Goal: Task Accomplishment & Management: Use online tool/utility

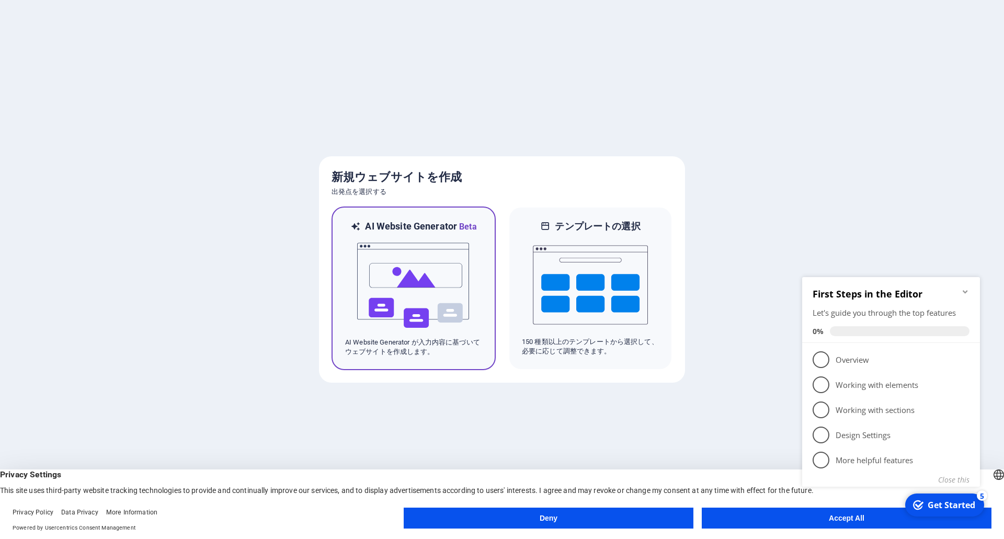
click at [456, 290] on img at bounding box center [413, 285] width 115 height 105
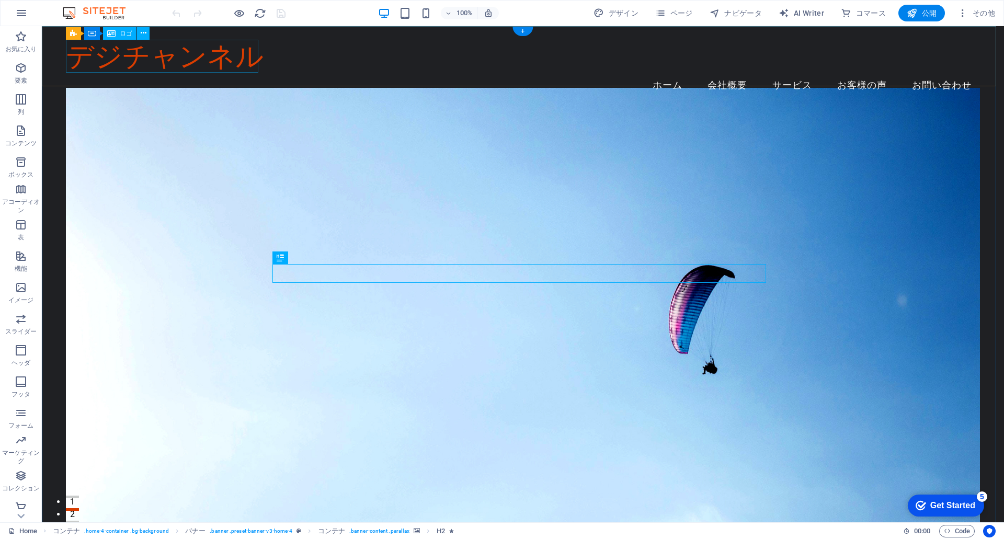
click at [251, 56] on div "デジチャンネル" at bounding box center [523, 56] width 914 height 33
click at [216, 50] on div "デジチャンネル" at bounding box center [523, 56] width 914 height 33
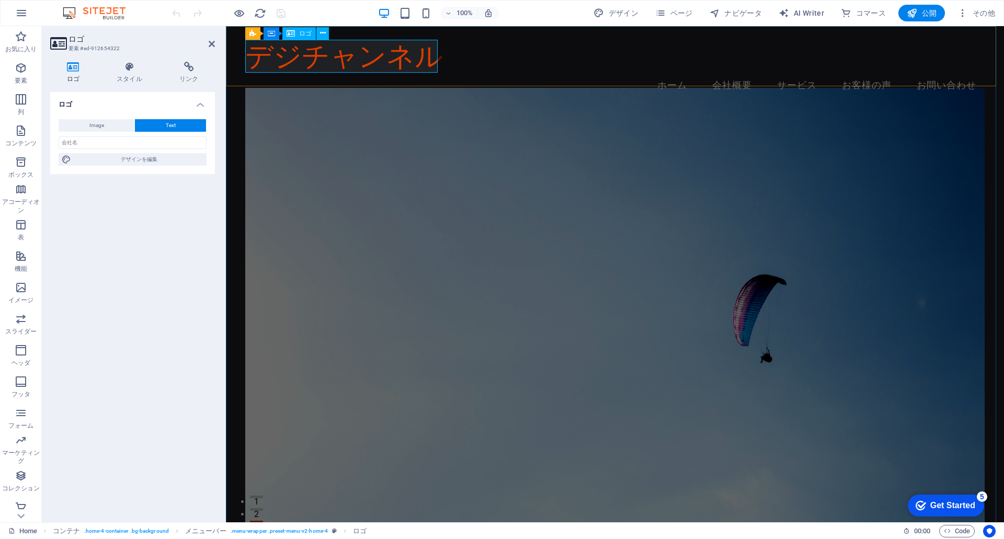
click at [405, 56] on div "デジチャンネル" at bounding box center [614, 56] width 739 height 33
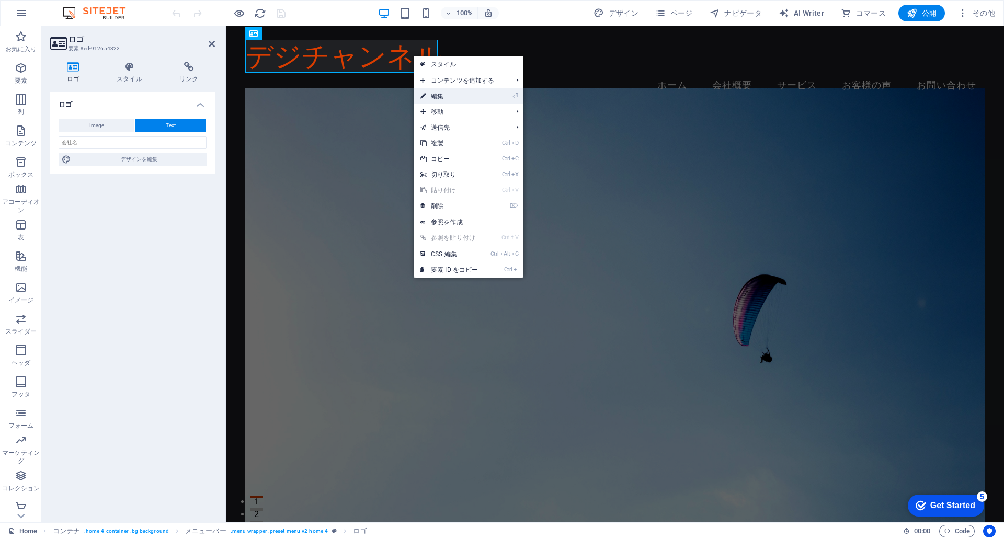
click at [451, 95] on link "⏎ 編集" at bounding box center [449, 96] width 70 height 16
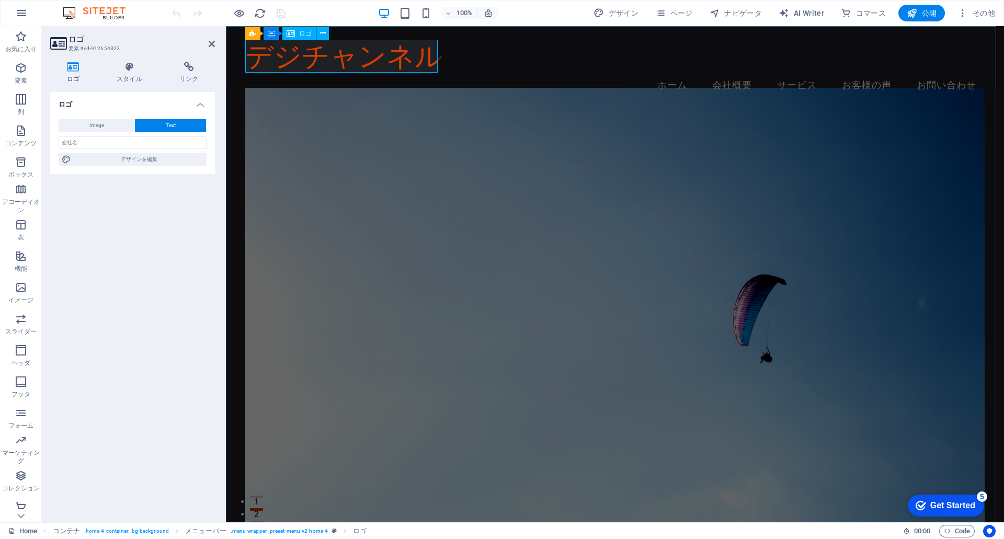
click at [405, 55] on div "デジチャンネル" at bounding box center [614, 56] width 739 height 33
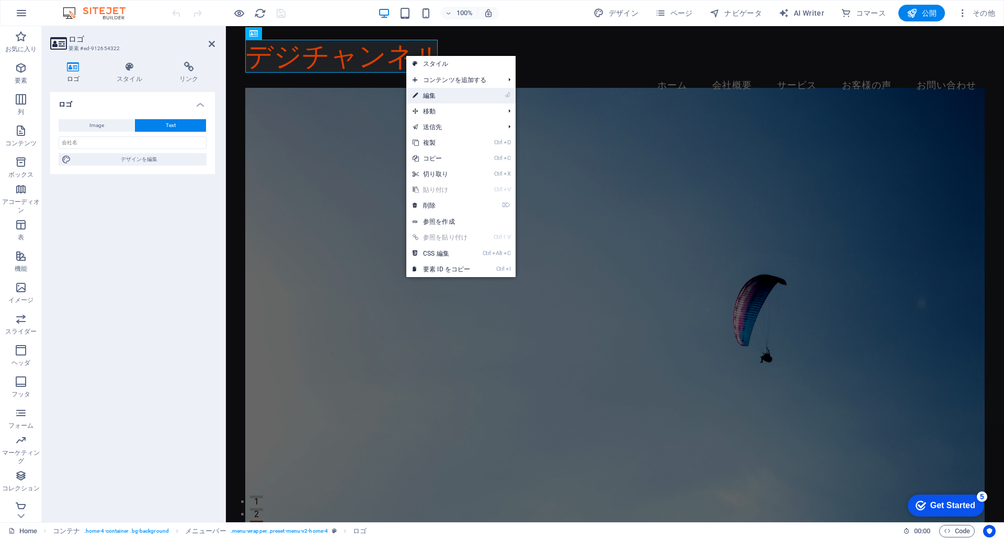
click at [471, 93] on link "⏎ 編集" at bounding box center [441, 96] width 70 height 16
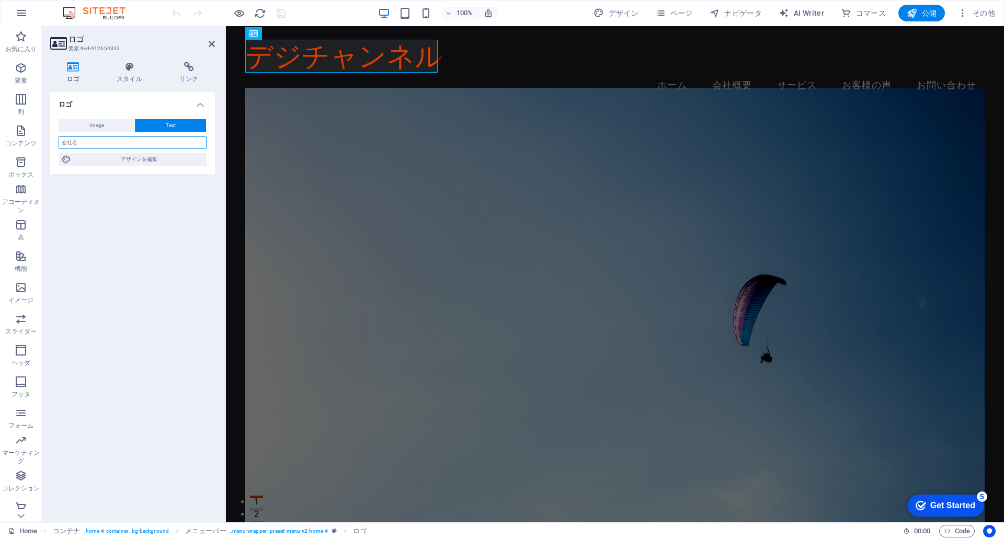
click at [139, 148] on input "text" at bounding box center [133, 142] width 148 height 13
click at [117, 127] on button "Image" at bounding box center [97, 125] width 76 height 13
select select "DISABLED_OPTION_VALUE"
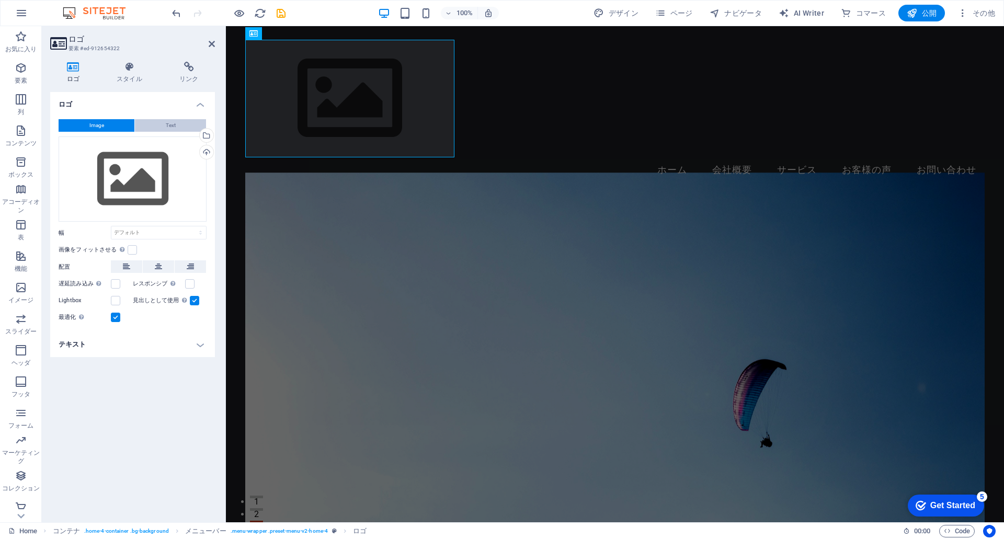
click at [165, 126] on button "Text" at bounding box center [170, 125] width 71 height 13
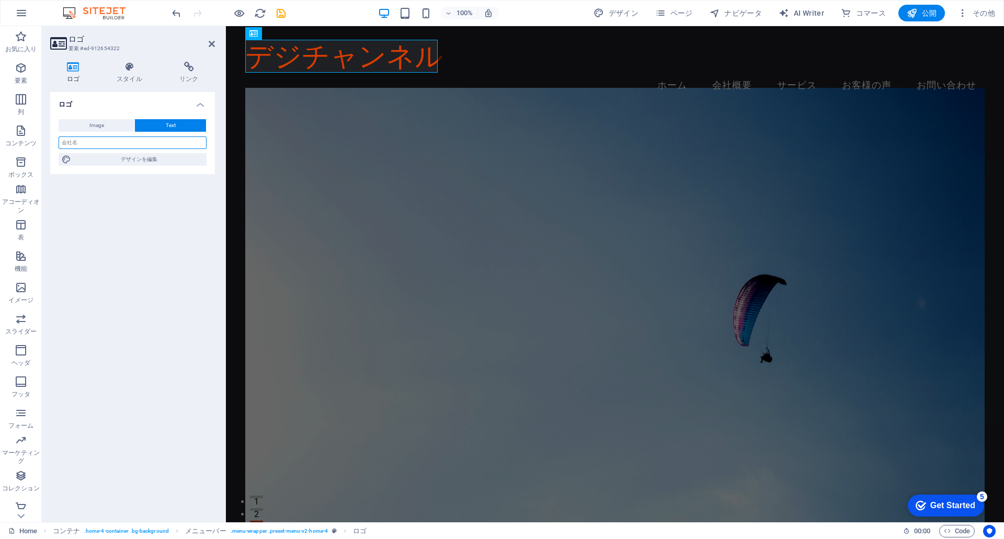
click at [155, 142] on input "text" at bounding box center [133, 142] width 148 height 13
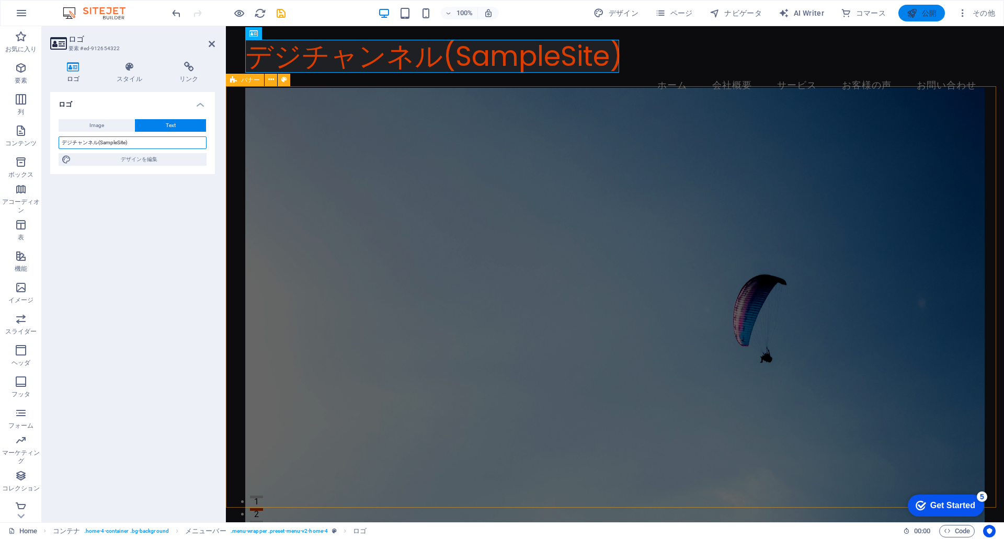
type input "デジチャンネル(SampleSite)"
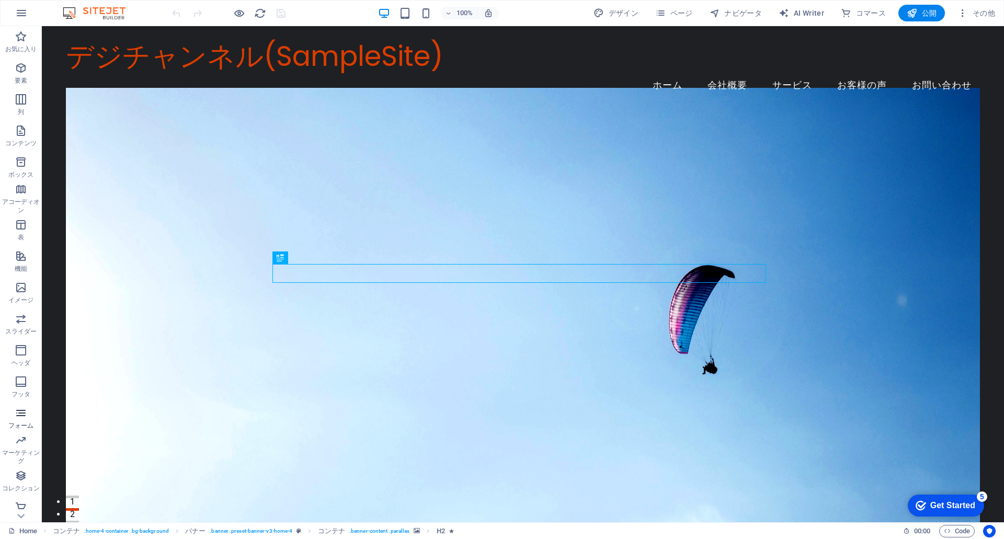
click at [19, 417] on icon "button" at bounding box center [21, 413] width 13 height 13
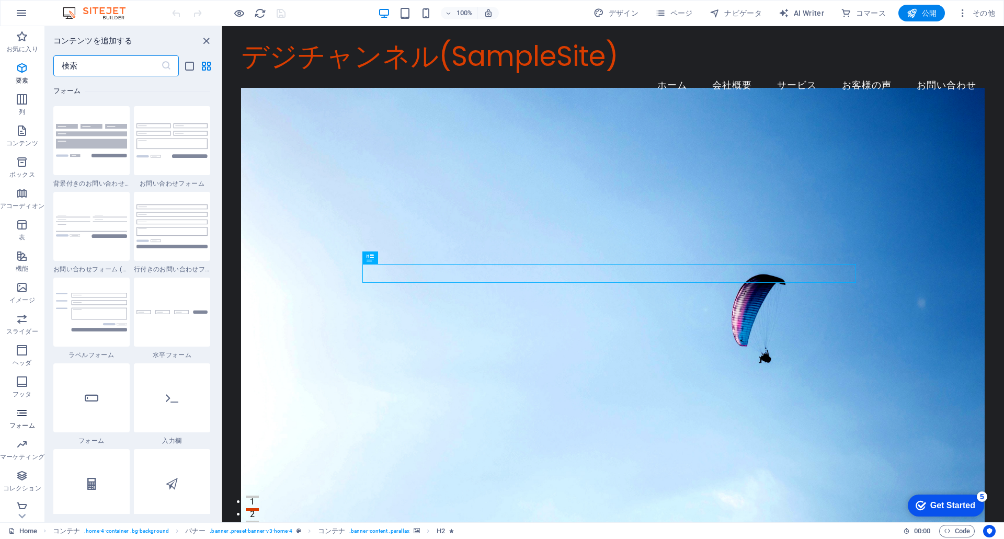
scroll to position [7633, 0]
click at [20, 68] on icon "button" at bounding box center [22, 68] width 13 height 13
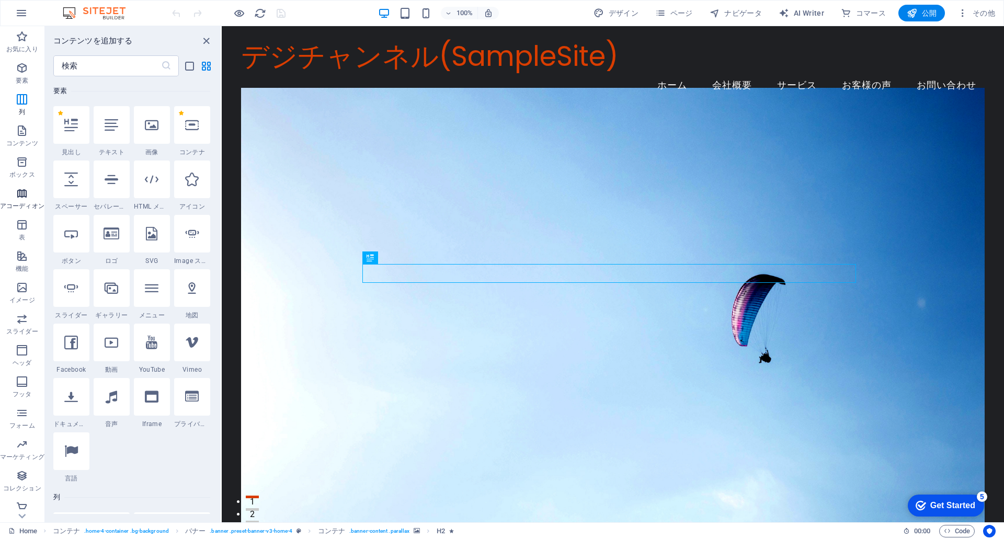
scroll to position [6, 0]
click at [21, 506] on icon "button" at bounding box center [22, 501] width 13 height 13
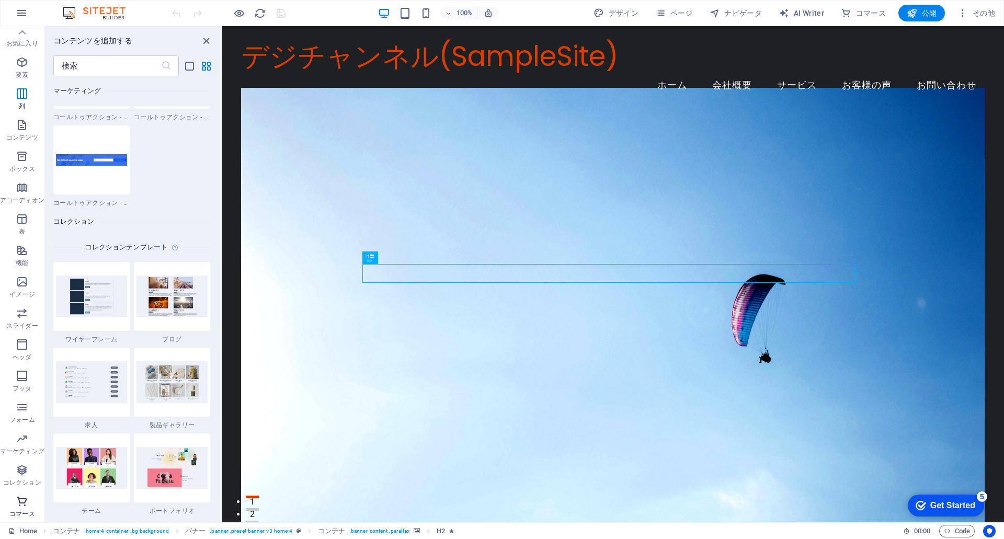
scroll to position [10076, 0]
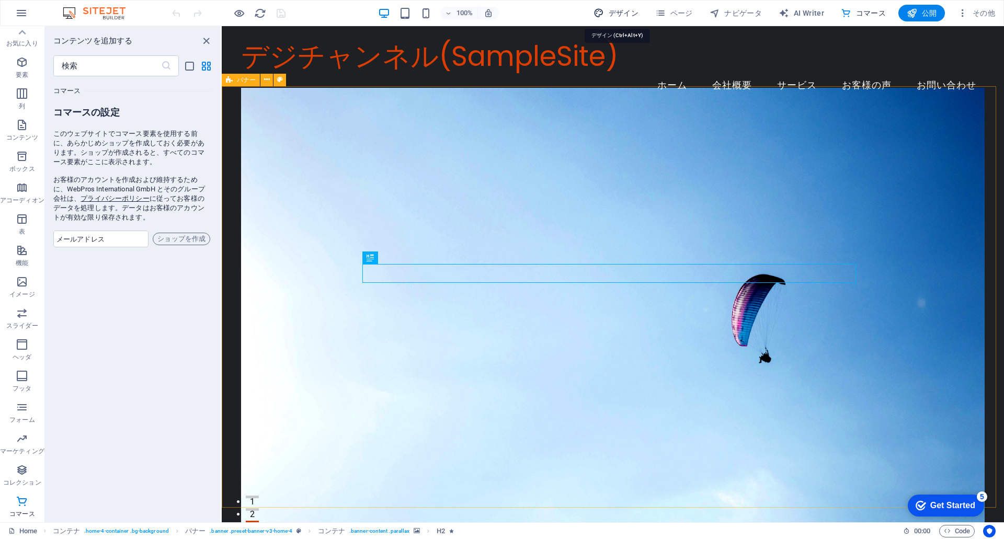
click at [618, 10] on span "デザイン" at bounding box center [615, 13] width 45 height 10
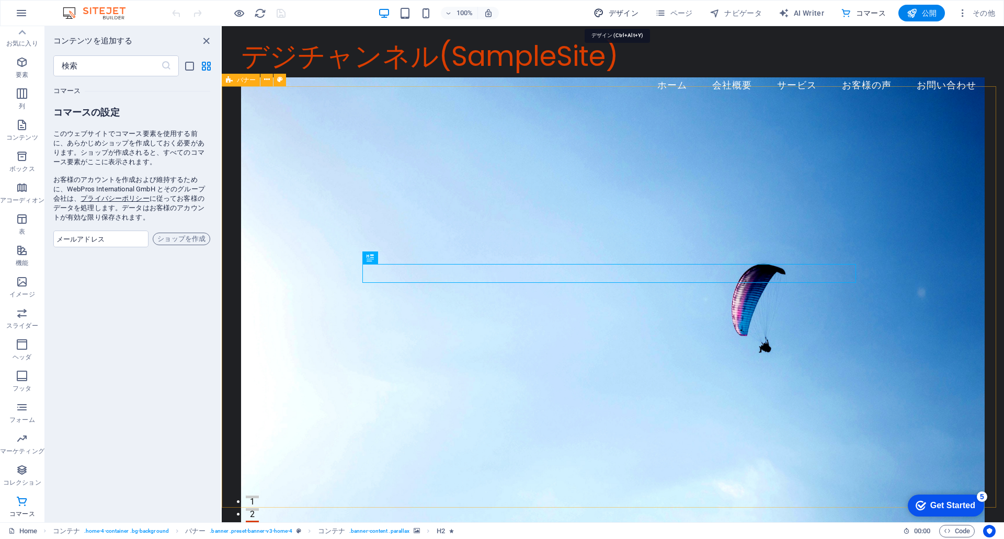
select select "px"
select select "200"
select select "px"
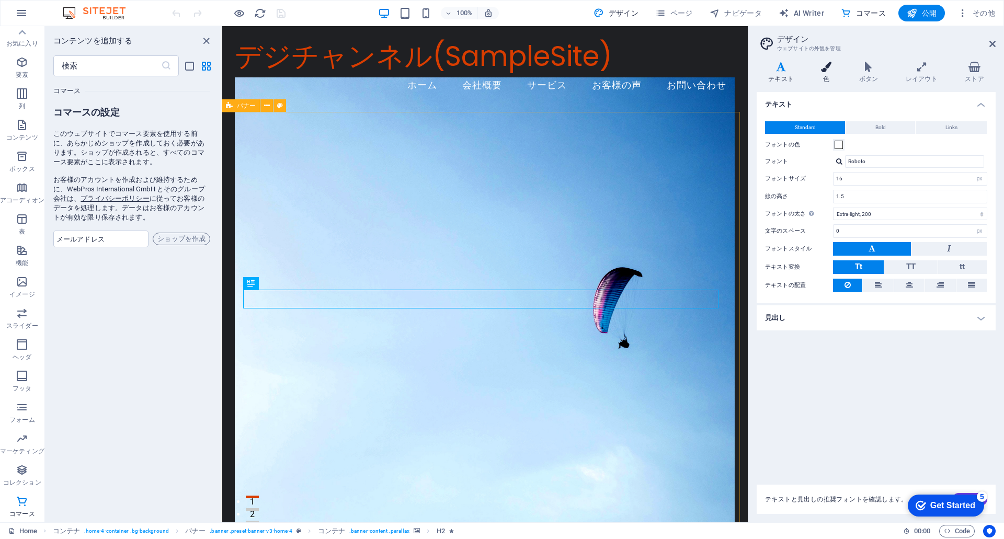
click at [823, 71] on icon at bounding box center [826, 67] width 34 height 10
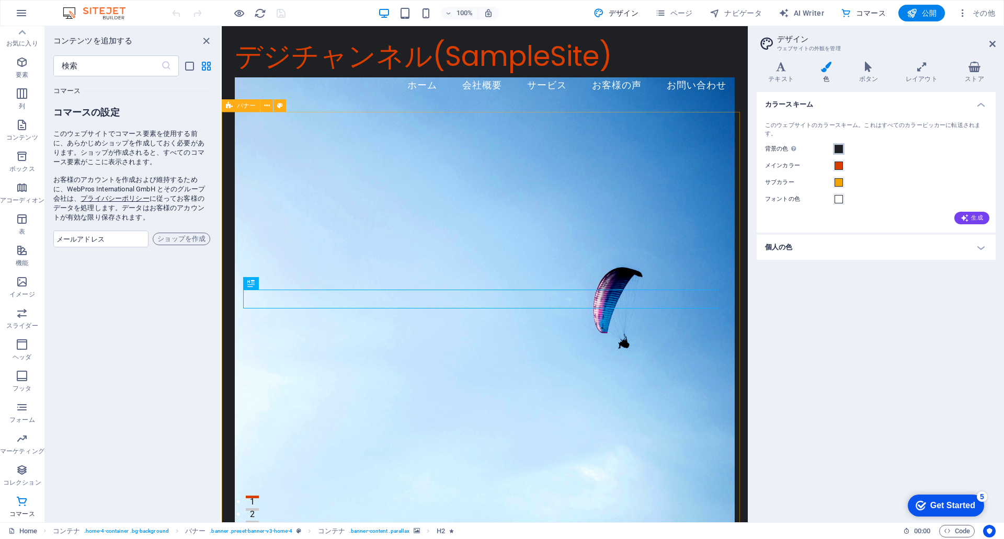
click at [836, 148] on span at bounding box center [838, 149] width 8 height 8
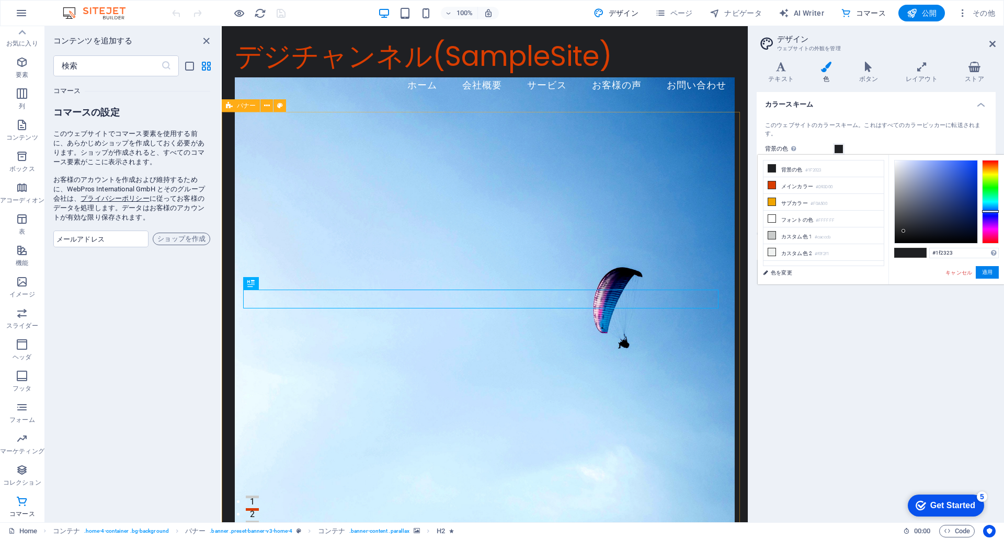
click at [988, 200] on div at bounding box center [990, 202] width 17 height 84
click at [988, 200] on div at bounding box center [990, 200] width 17 height 3
click at [935, 188] on div at bounding box center [936, 202] width 83 height 83
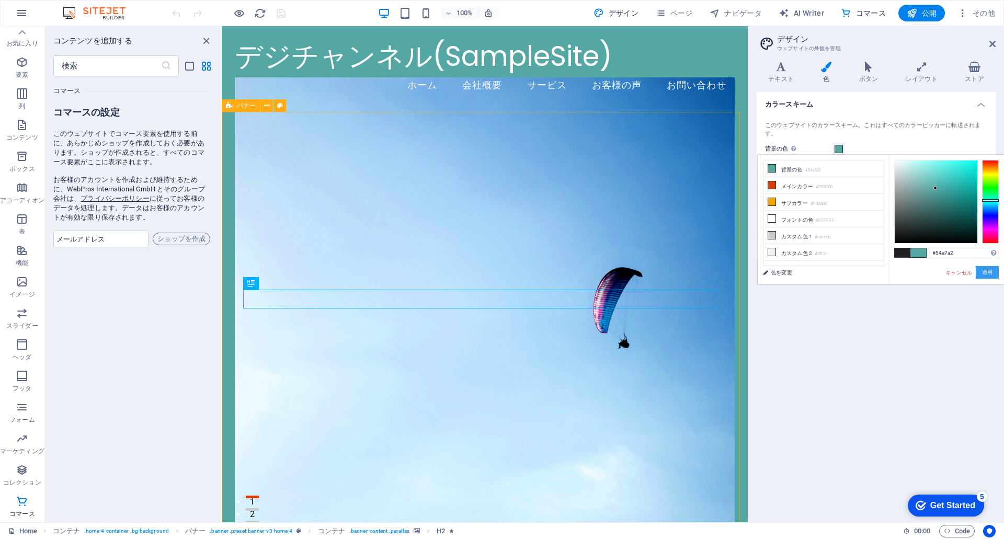
click at [982, 273] on button "適用" at bounding box center [987, 272] width 23 height 13
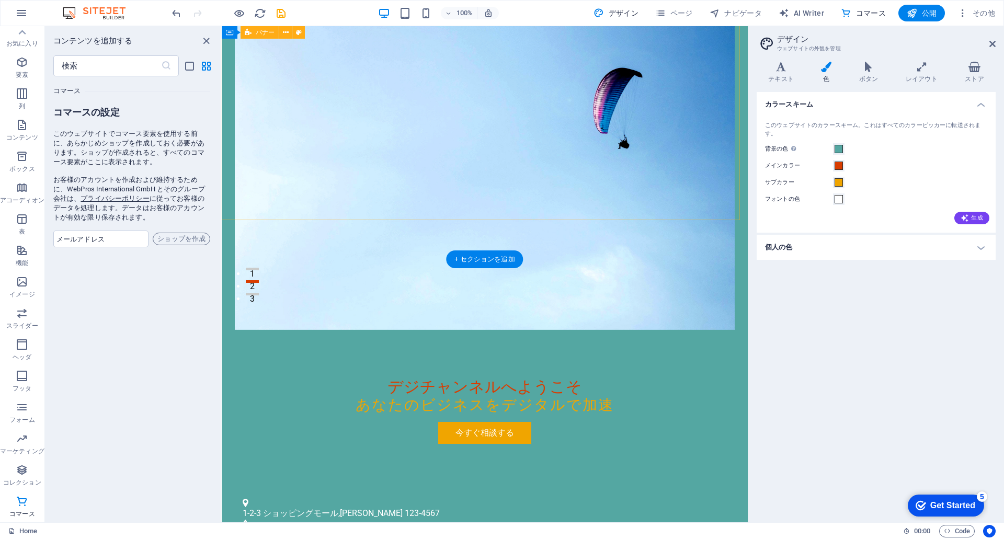
scroll to position [0, 0]
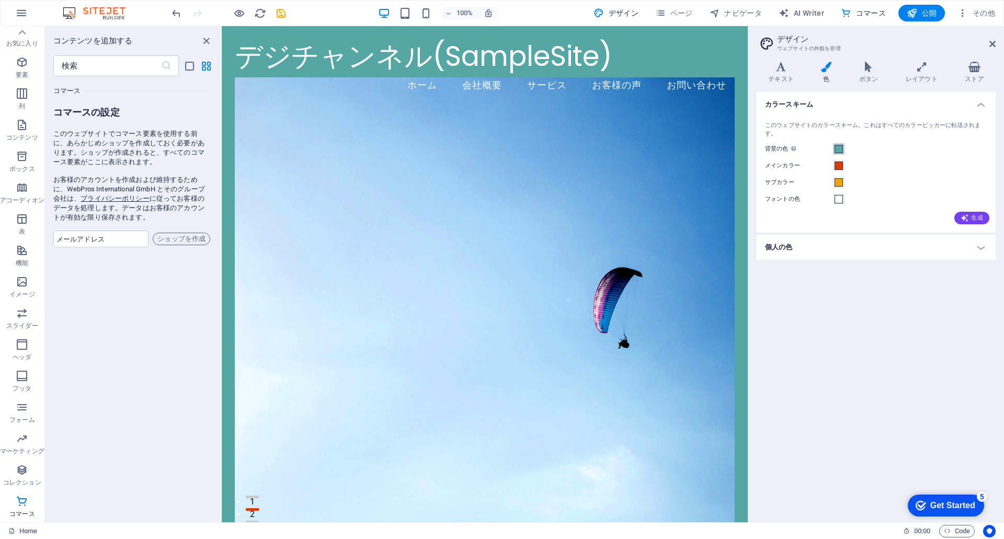
click at [838, 149] on span at bounding box center [838, 149] width 8 height 8
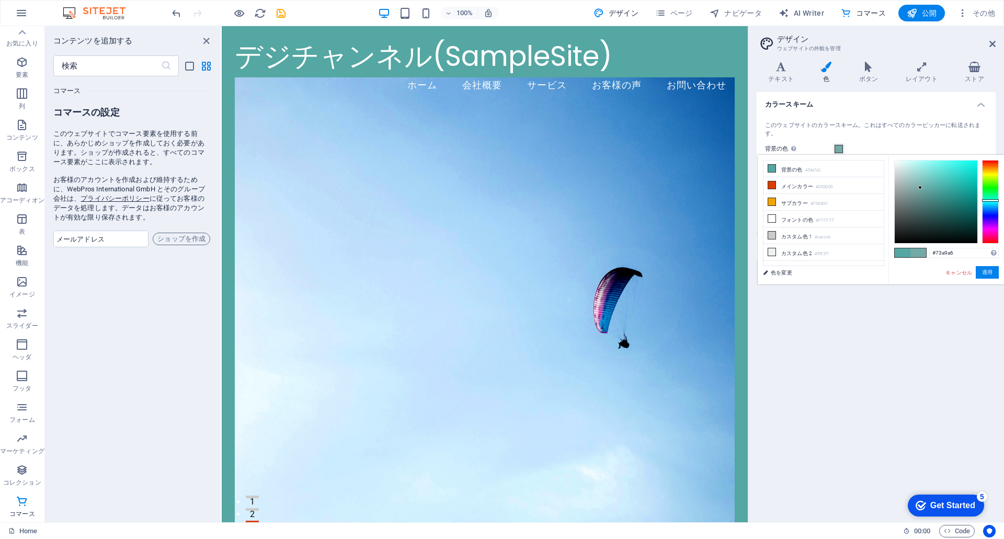
click at [920, 188] on div at bounding box center [936, 202] width 83 height 83
type input "#88b6b3"
click at [915, 184] on div at bounding box center [936, 202] width 83 height 83
click at [985, 274] on button "適用" at bounding box center [987, 272] width 23 height 13
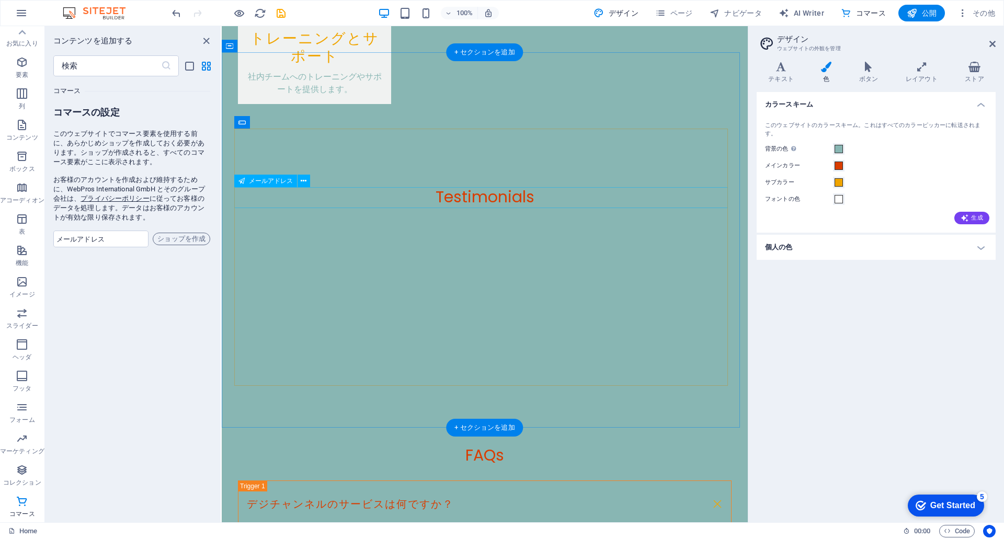
scroll to position [2048, 0]
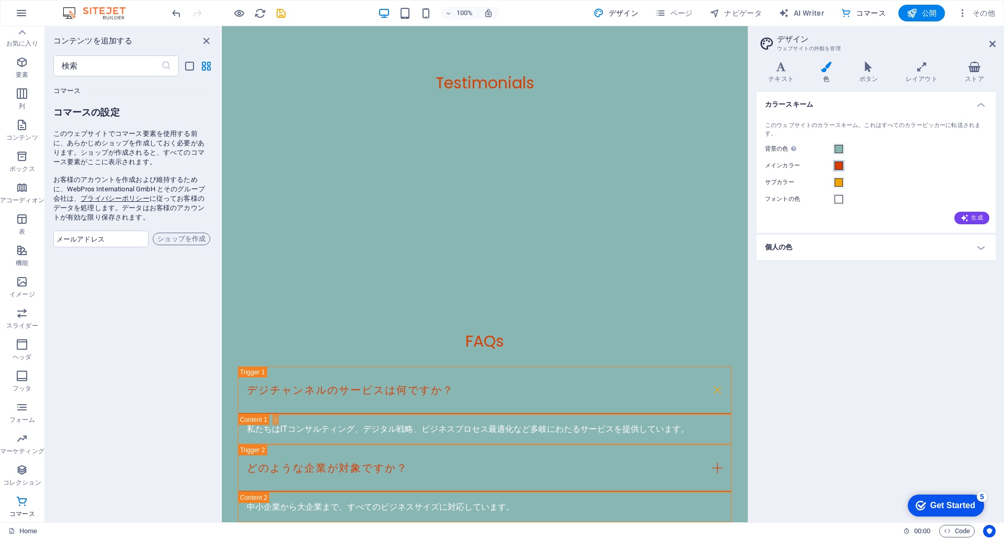
click at [836, 167] on span at bounding box center [838, 166] width 8 height 8
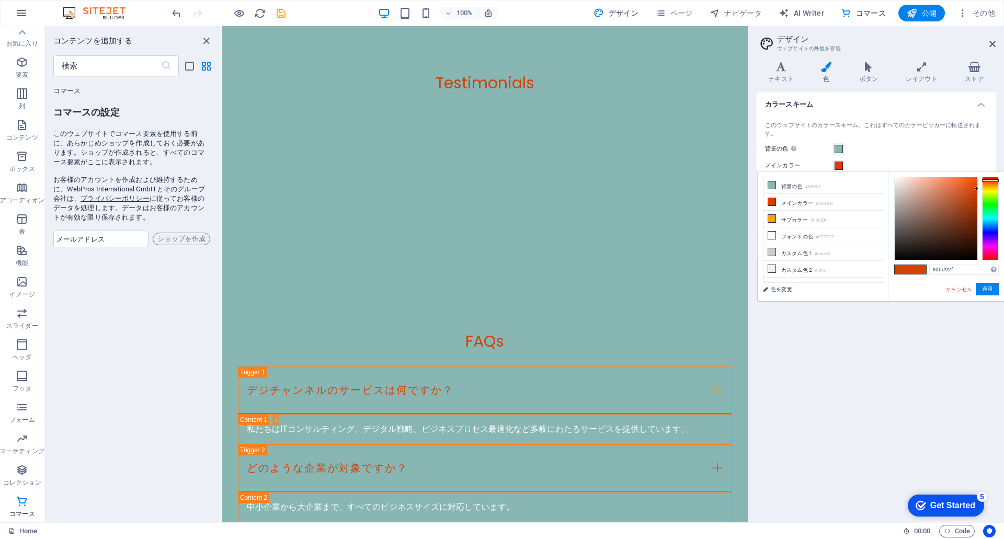
click at [989, 207] on div at bounding box center [990, 219] width 17 height 84
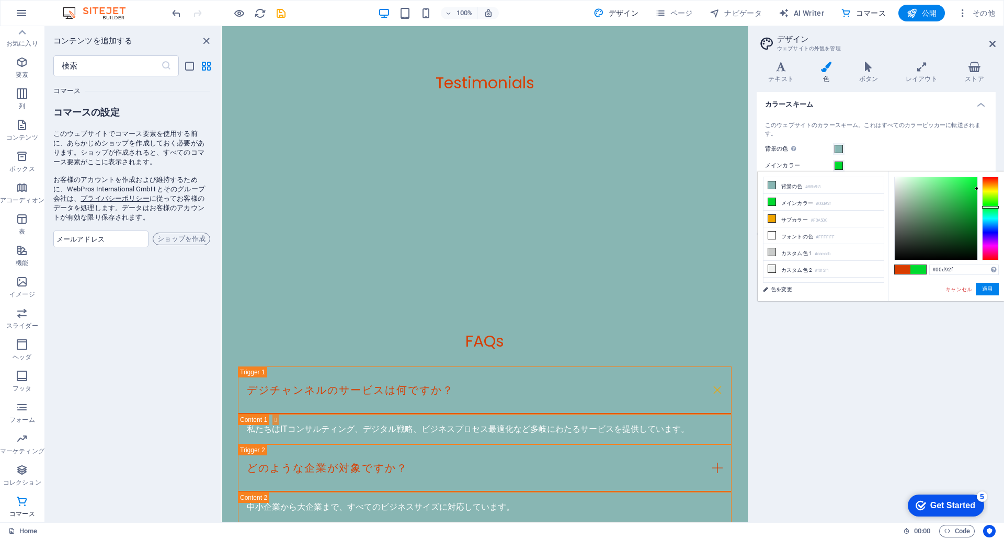
type input "#60ae71"
click at [931, 203] on div at bounding box center [936, 218] width 83 height 83
click at [986, 288] on button "適用" at bounding box center [987, 289] width 23 height 13
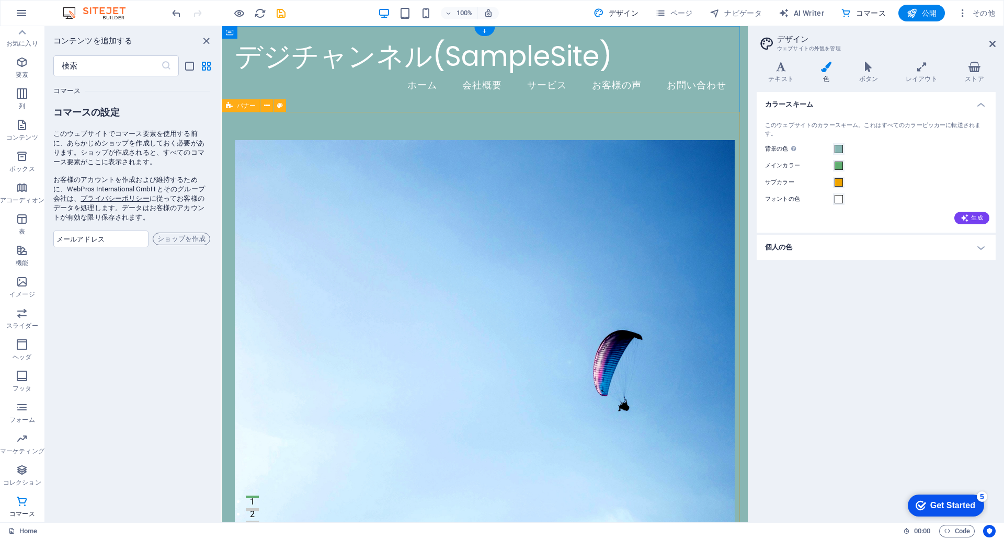
scroll to position [157, 0]
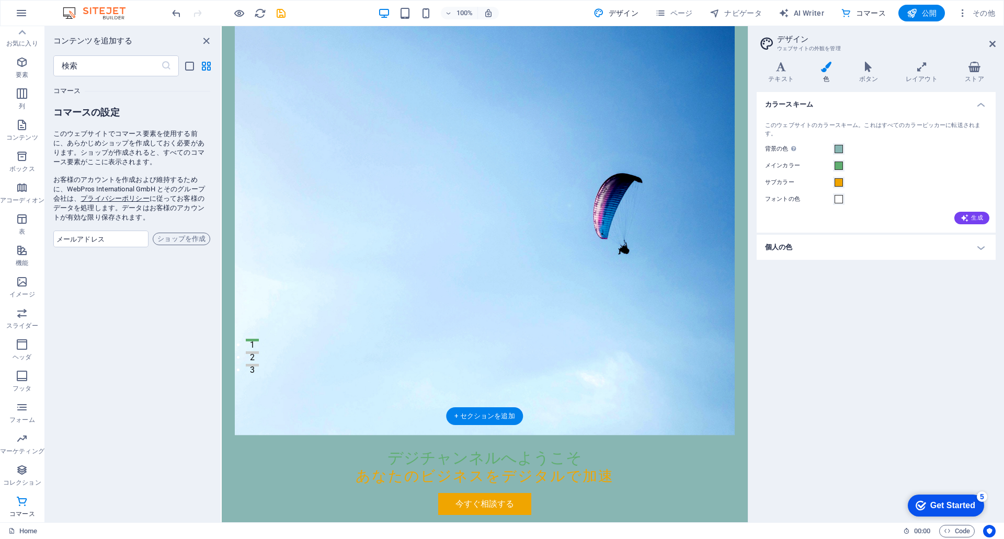
click at [491, 321] on figure at bounding box center [485, 209] width 500 height 452
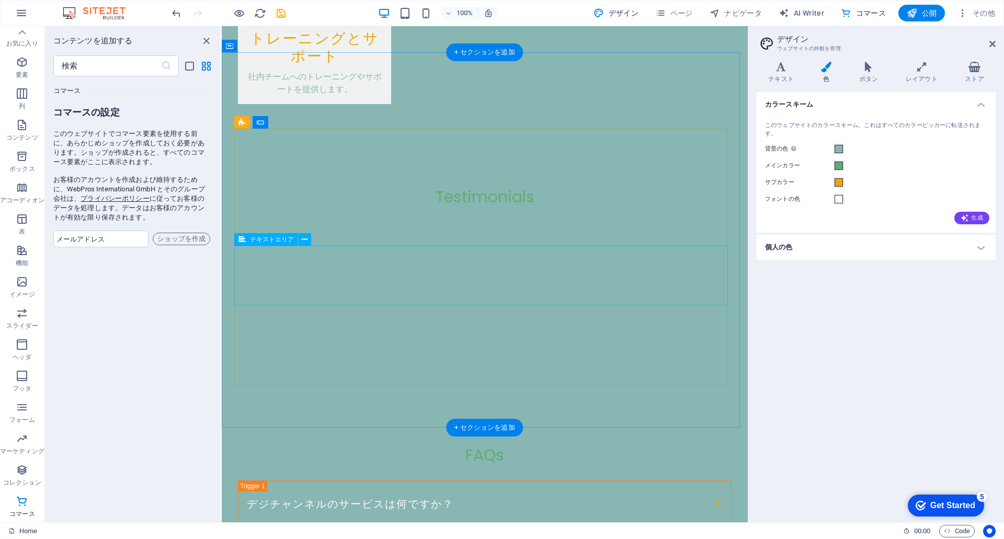
scroll to position [2048, 0]
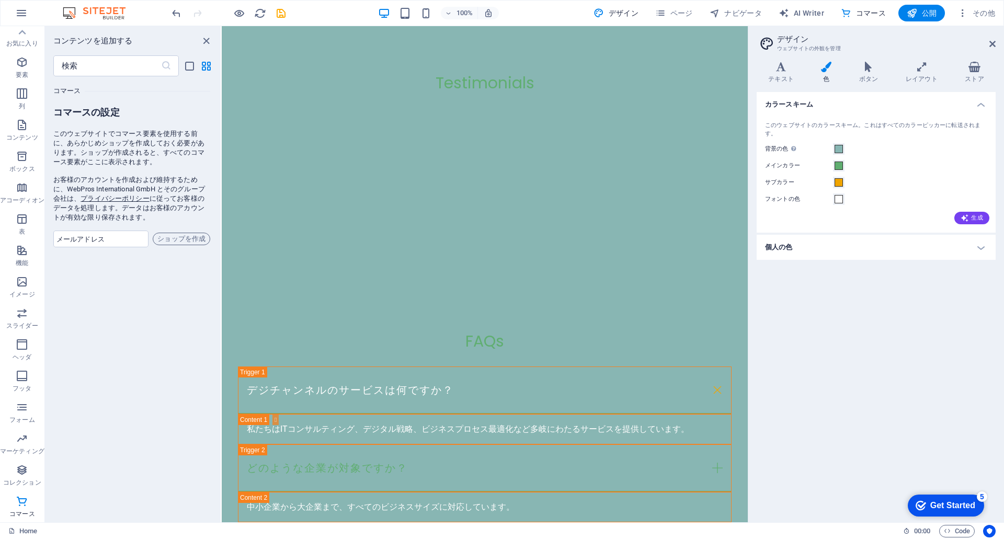
click at [955, 501] on div "Get Started" at bounding box center [952, 505] width 45 height 9
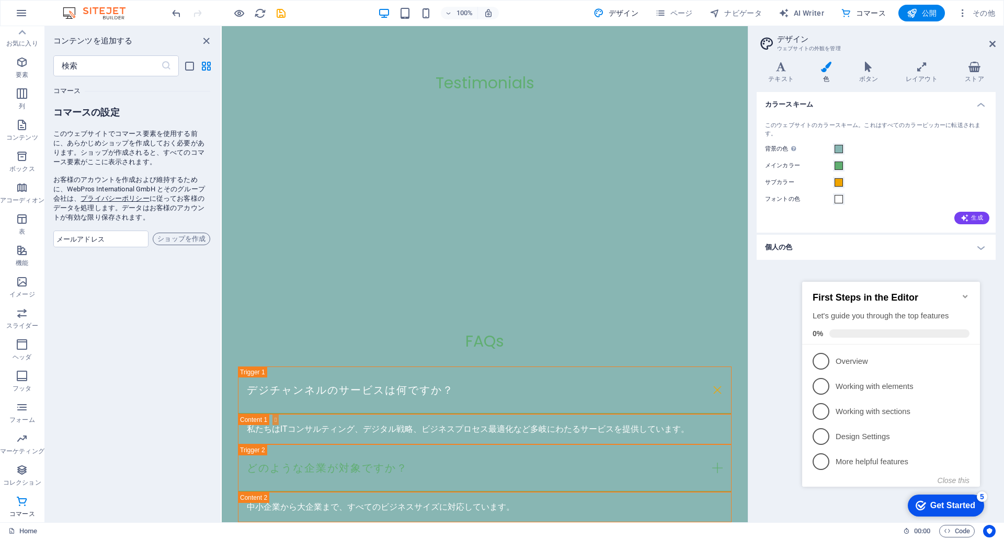
click at [766, 368] on div "カラースキーム このウェブサイトのカラースキーム。これはすべてのカラーピッカーに転送されます。 背景の色 他の背景でカバーされていない場合にのみ表示されます。…" at bounding box center [876, 303] width 239 height 422
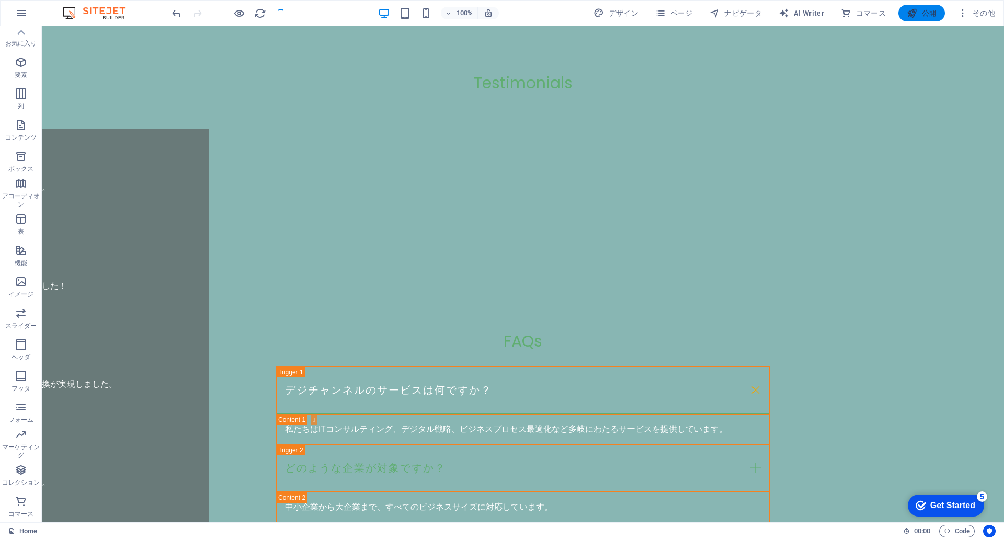
scroll to position [2022, 0]
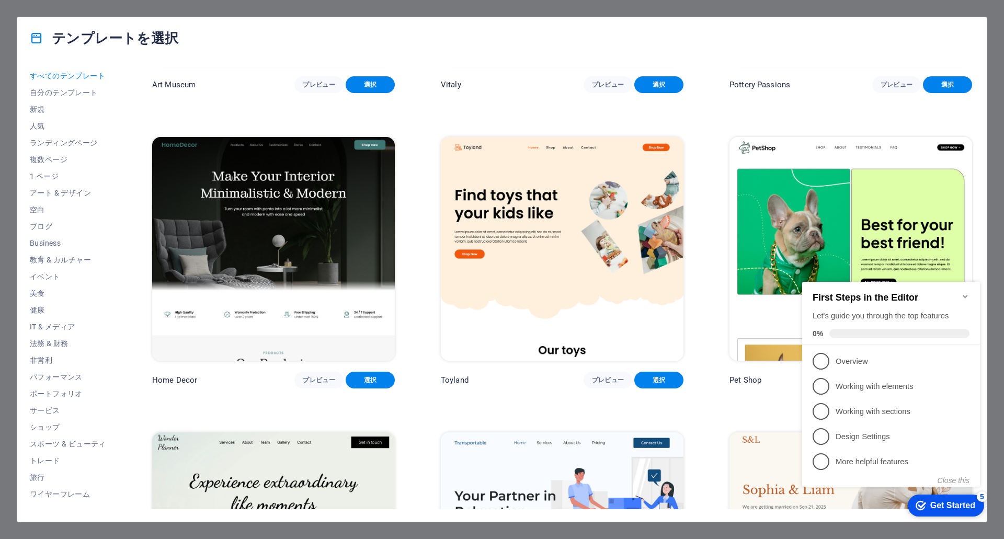
scroll to position [627, 0]
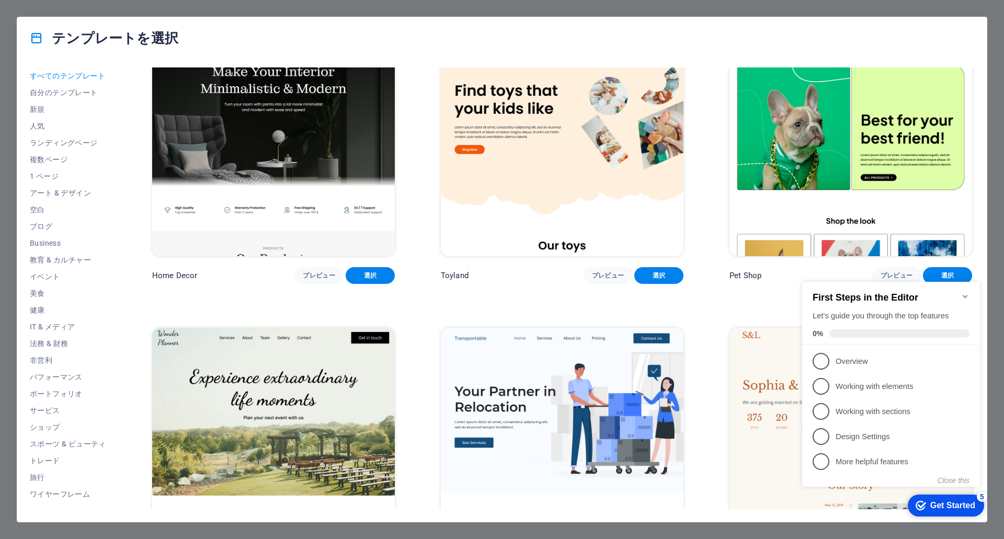
click at [964, 295] on icon "Minimize checklist" at bounding box center [965, 296] width 5 height 3
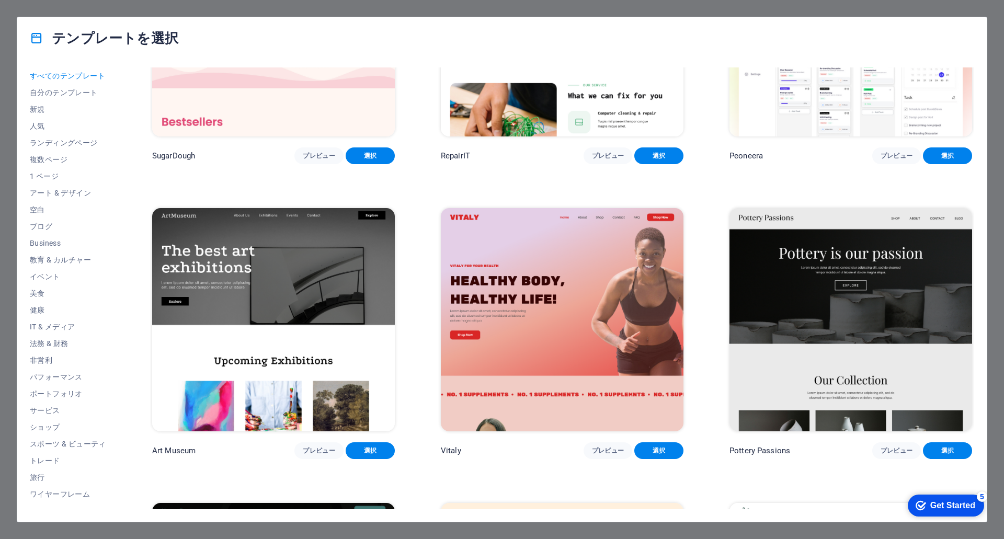
scroll to position [0, 0]
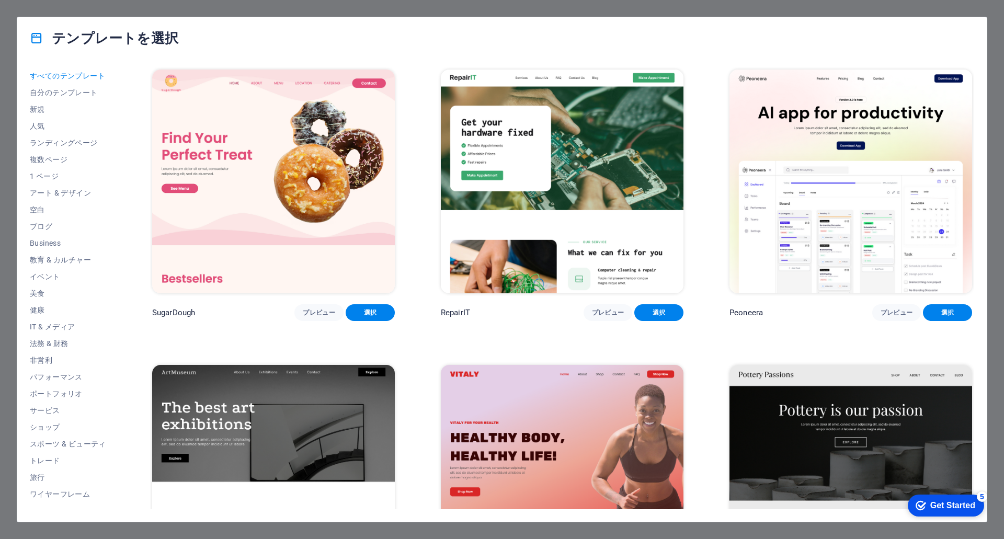
click at [953, 508] on div "Get Started" at bounding box center [952, 505] width 45 height 9
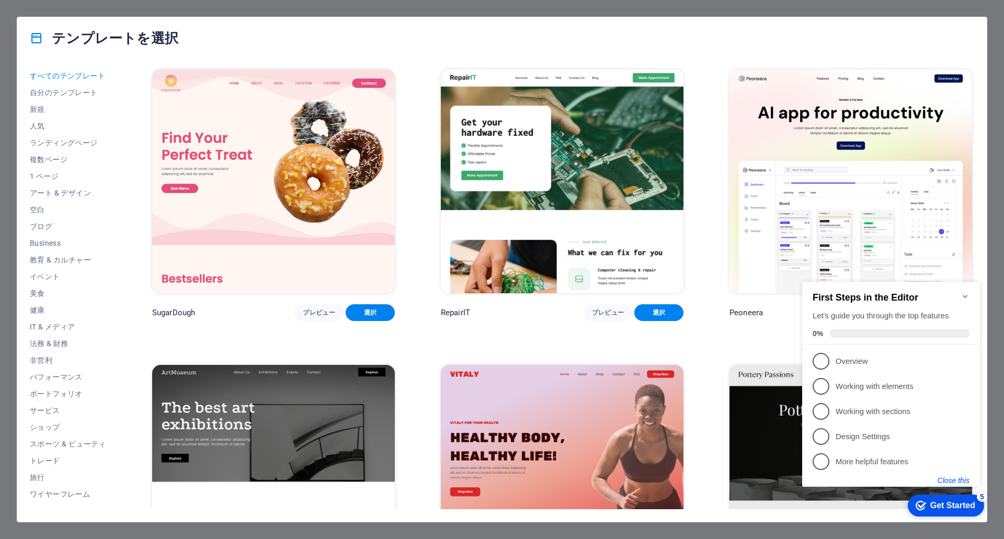
click at [948, 480] on button "Close this" at bounding box center [953, 480] width 32 height 8
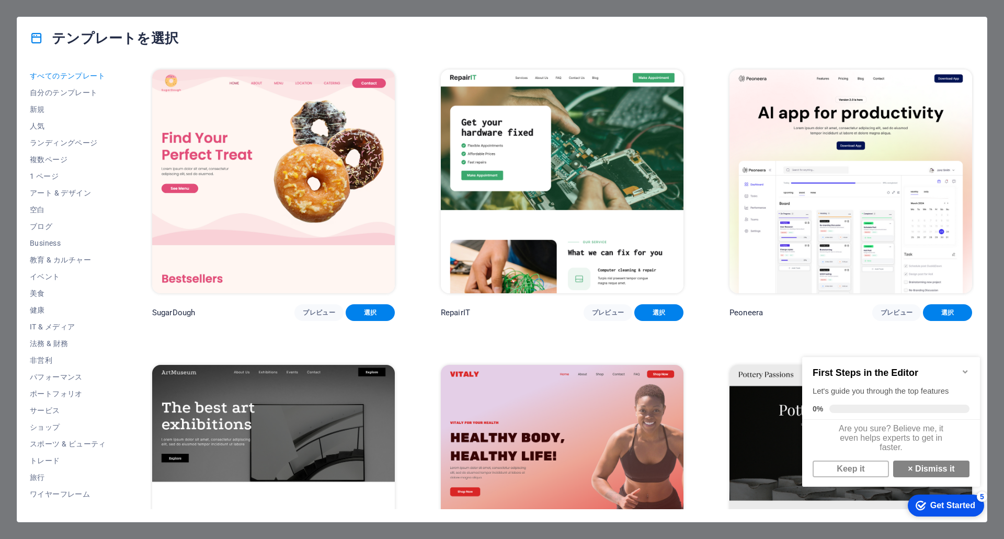
scroll to position [8, 0]
click at [917, 471] on link "× Dismiss it" at bounding box center [931, 469] width 76 height 17
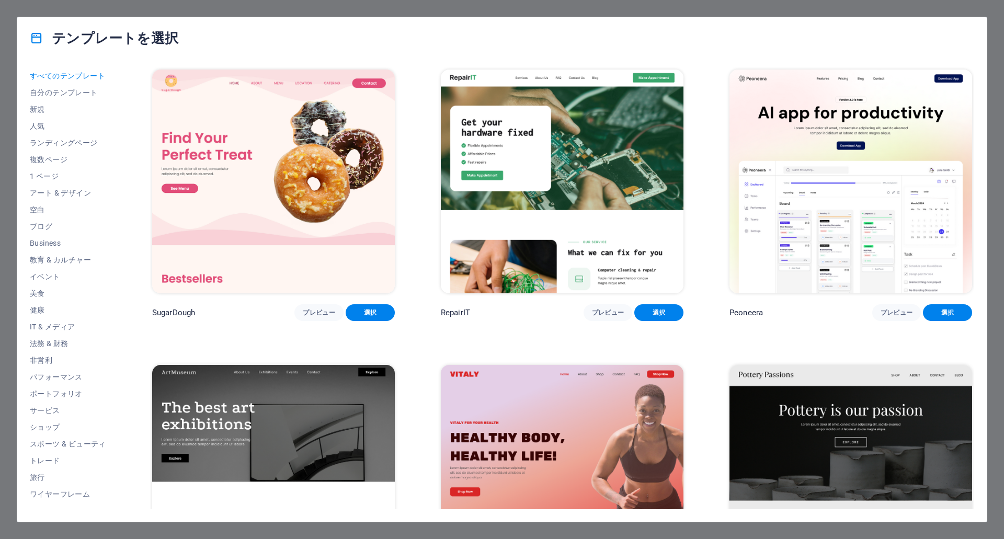
click at [940, 10] on div "テンプレートを選択 すべてのテンプレート 自分のテンプレート 新規 人気 ランディングページ 複数ページ 1 ページ アート & デザイン 空白 ブログ Bu…" at bounding box center [502, 269] width 1004 height 539
click at [965, 8] on div "テンプレートを選択 すべてのテンプレート 自分のテンプレート 新規 人気 ランディングページ 複数ページ 1 ページ アート & デザイン 空白 ブログ Bu…" at bounding box center [502, 269] width 1004 height 539
click at [982, 7] on div "テンプレートを選択 すべてのテンプレート 自分のテンプレート 新規 人気 ランディングページ 複数ページ 1 ページ アート & デザイン 空白 ブログ Bu…" at bounding box center [502, 269] width 1004 height 539
click at [991, 12] on div "テンプレートを選択 すべてのテンプレート 自分のテンプレート 新規 人気 ランディングページ 複数ページ 1 ページ アート & デザイン 空白 ブログ Bu…" at bounding box center [502, 269] width 1004 height 539
click at [42, 40] on icon at bounding box center [37, 38] width 14 height 14
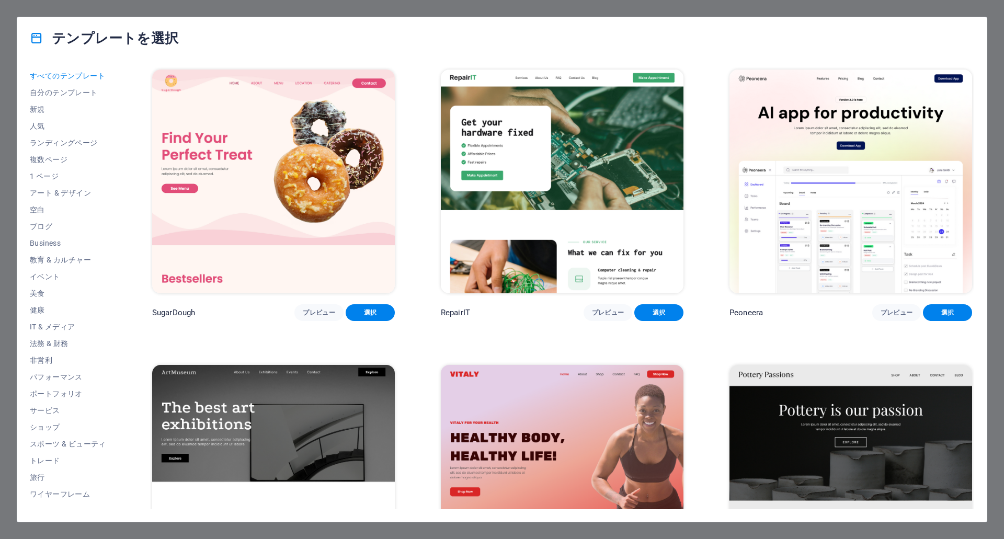
drag, startPoint x: 39, startPoint y: 39, endPoint x: 74, endPoint y: 39, distance: 35.0
click at [39, 39] on icon at bounding box center [37, 38] width 14 height 14
click at [108, 36] on h4 "テンプレートを選択" at bounding box center [104, 38] width 148 height 17
click at [589, 131] on img at bounding box center [562, 182] width 243 height 224
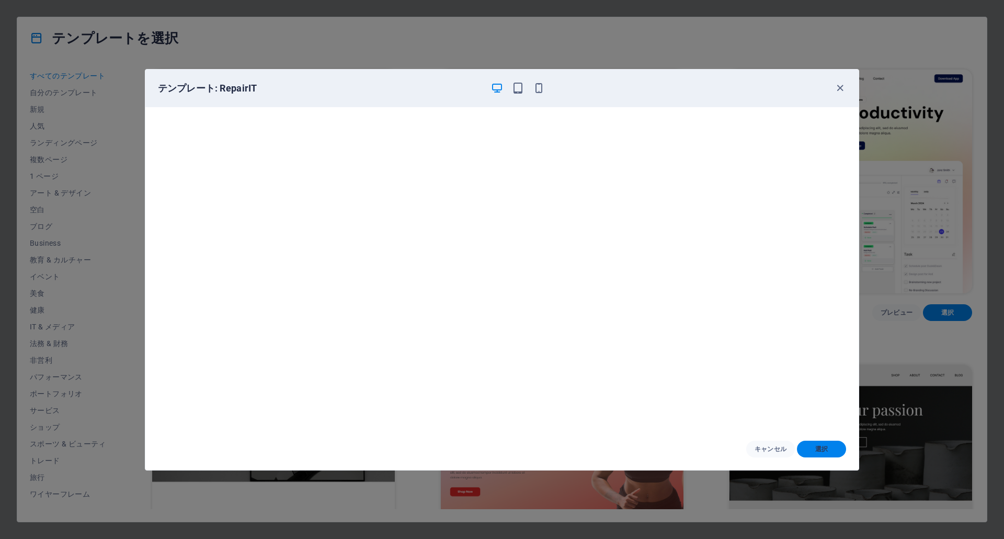
click at [834, 447] on span "選択" at bounding box center [821, 449] width 32 height 8
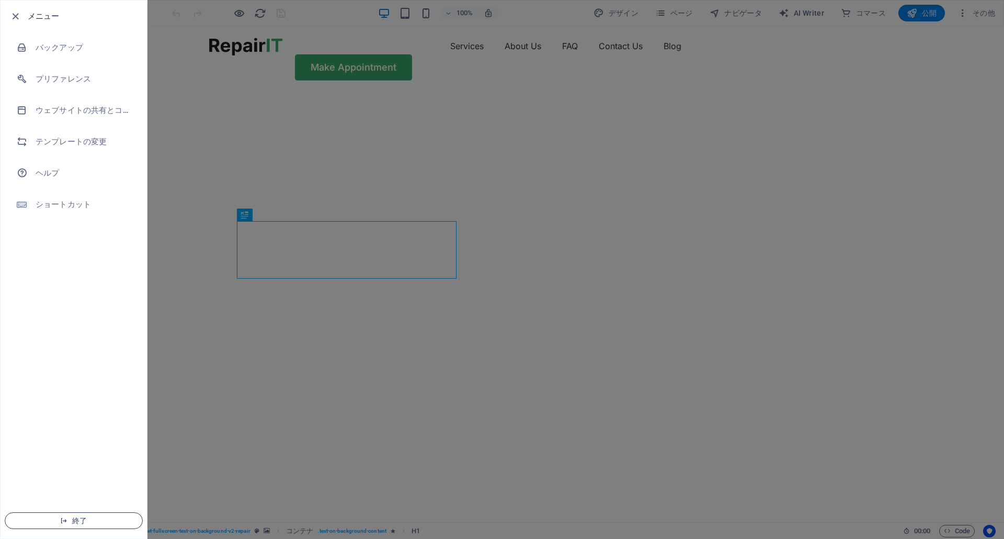
click at [98, 519] on span "終了" at bounding box center [74, 521] width 120 height 8
click at [77, 520] on span "終了" at bounding box center [74, 521] width 120 height 8
